Goal: Find contact information: Find contact information

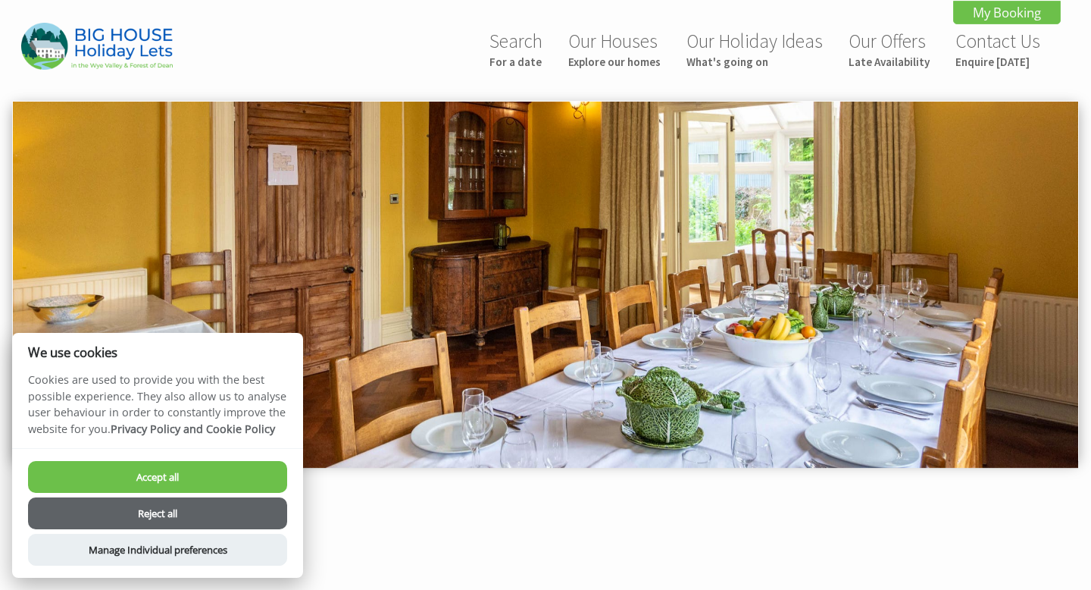
scroll to position [899, 0]
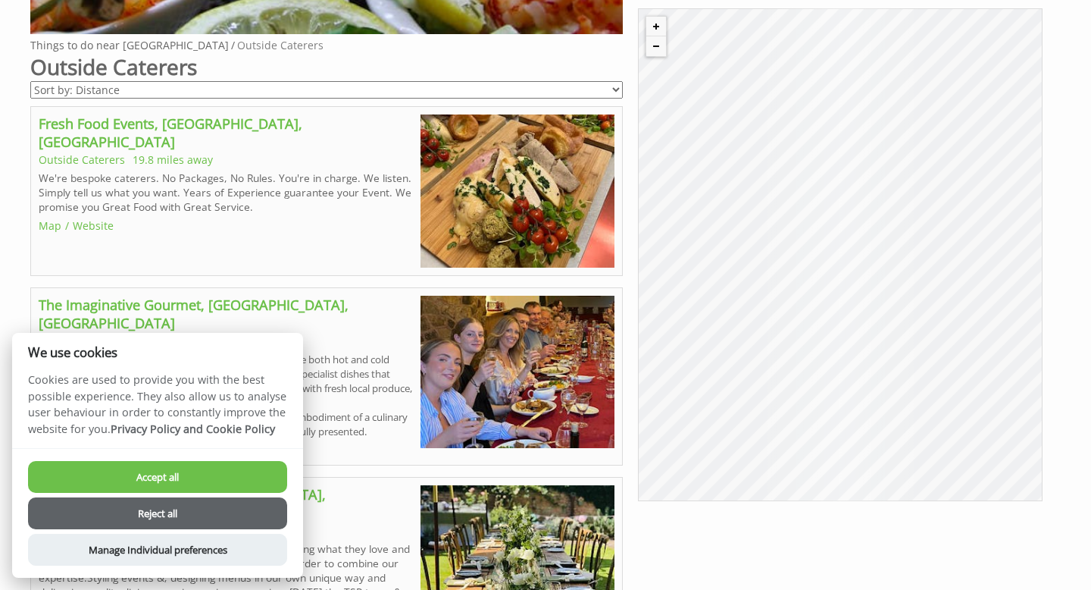
click at [232, 481] on button "Accept all" at bounding box center [157, 477] width 259 height 32
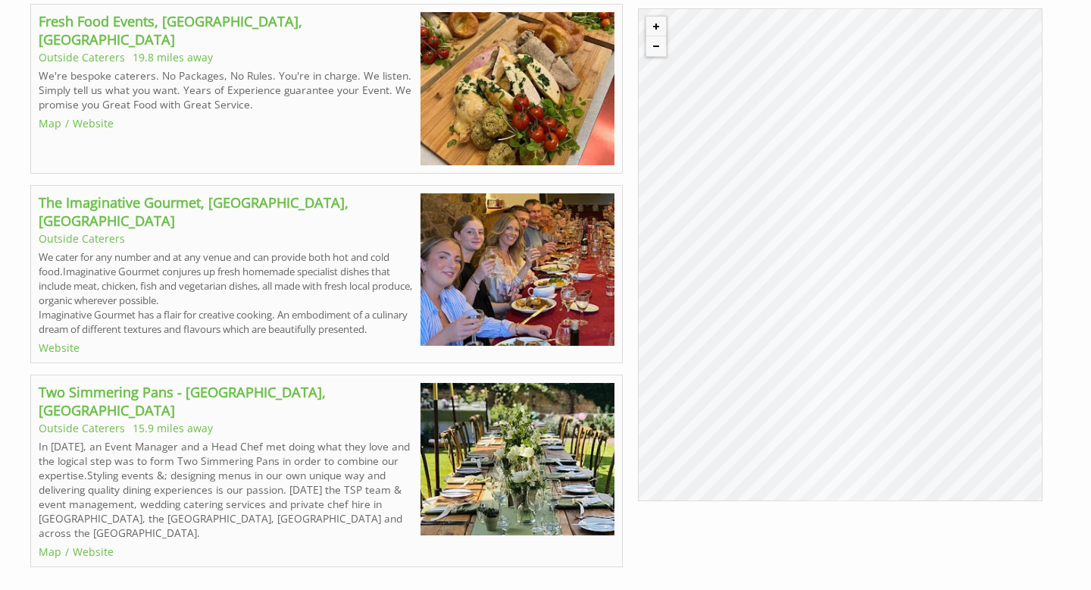
scroll to position [1002, 0]
click at [283, 199] on link "The Imaginative Gourmet, [GEOGRAPHIC_DATA], [GEOGRAPHIC_DATA]" at bounding box center [194, 210] width 310 height 36
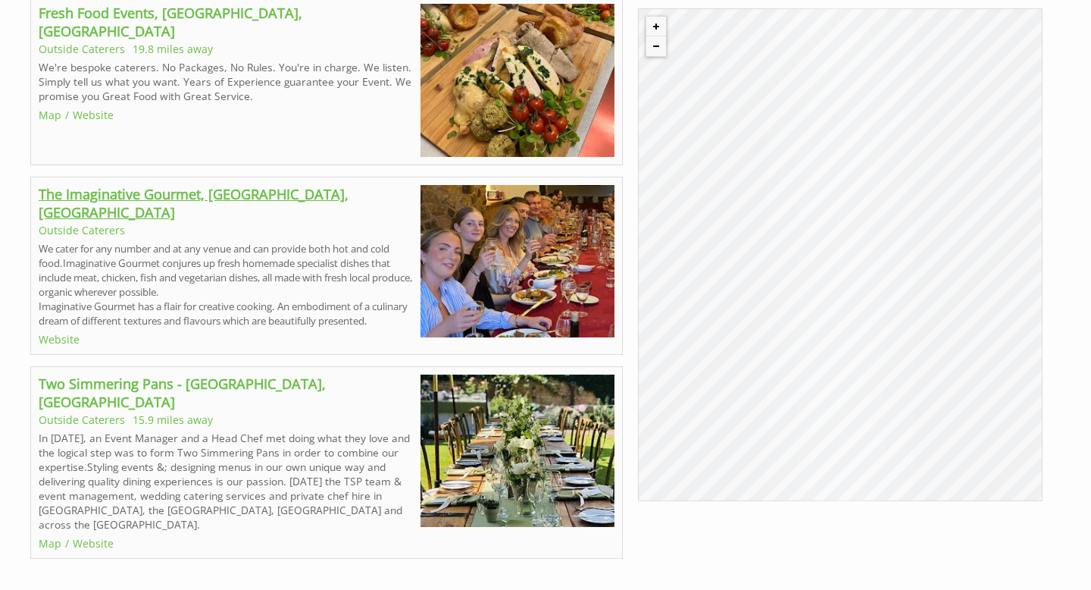
click at [318, 198] on link "The Imaginative Gourmet, [GEOGRAPHIC_DATA], [GEOGRAPHIC_DATA]" at bounding box center [194, 203] width 310 height 36
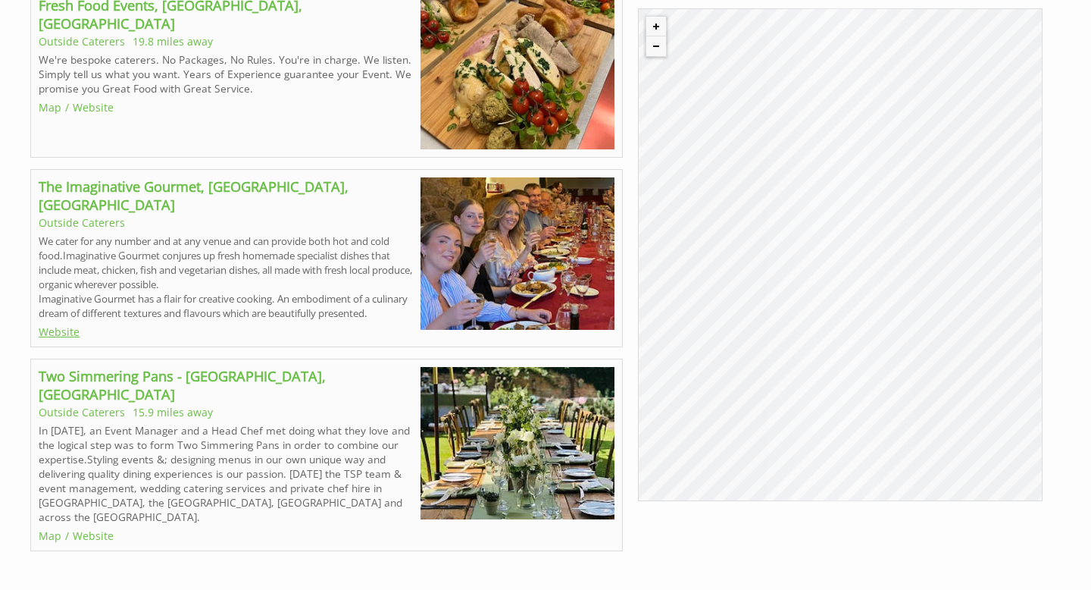
click at [57, 327] on link "Website" at bounding box center [59, 331] width 41 height 14
